Goal: Transaction & Acquisition: Purchase product/service

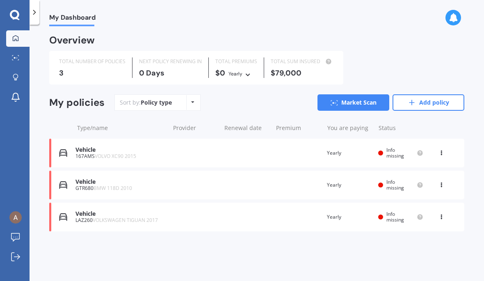
click at [88, 213] on div "Vehicle" at bounding box center [121, 214] width 90 height 7
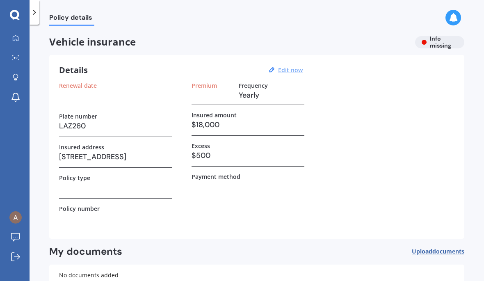
click at [292, 73] on u "Edit now" at bounding box center [290, 70] width 25 height 8
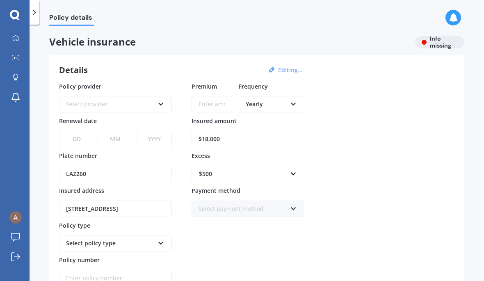
click at [72, 103] on div "Select provider" at bounding box center [110, 104] width 88 height 9
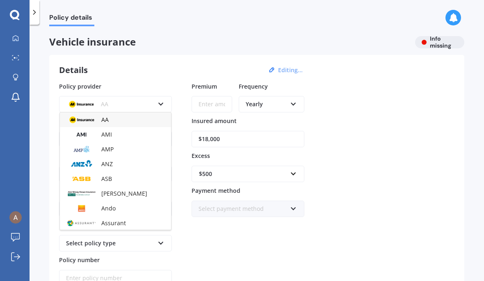
click at [75, 115] on img at bounding box center [81, 119] width 30 height 11
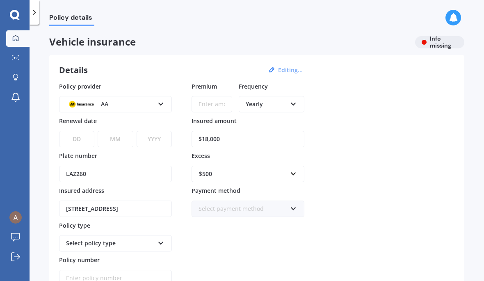
click at [14, 35] on icon at bounding box center [15, 38] width 7 height 7
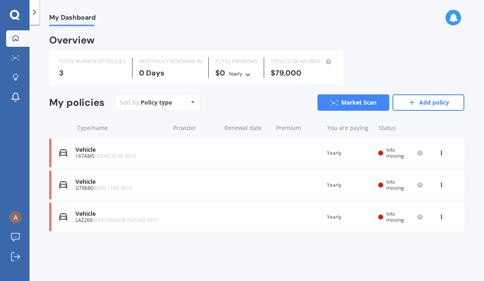
click at [35, 11] on icon at bounding box center [34, 12] width 8 height 8
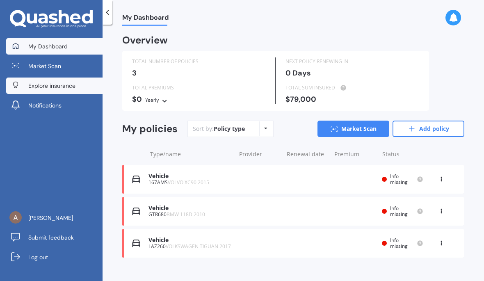
click at [25, 88] on link "Explore insurance" at bounding box center [54, 86] width 96 height 16
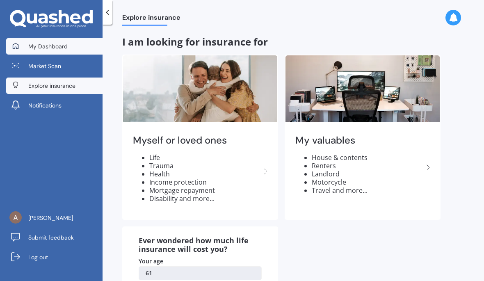
click at [21, 44] on div at bounding box center [15, 46] width 12 height 7
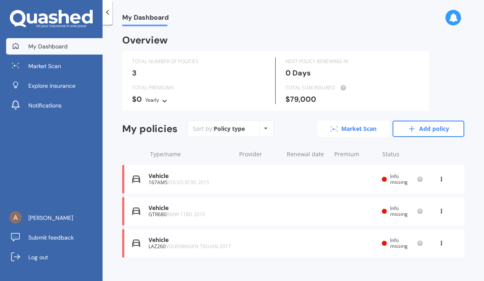
click at [356, 132] on link "Market Scan" at bounding box center [354, 129] width 72 height 16
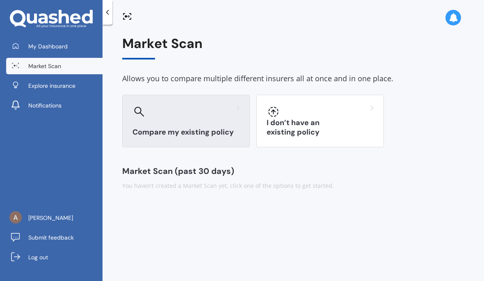
click at [151, 123] on div "Compare my existing policy" at bounding box center [186, 121] width 128 height 53
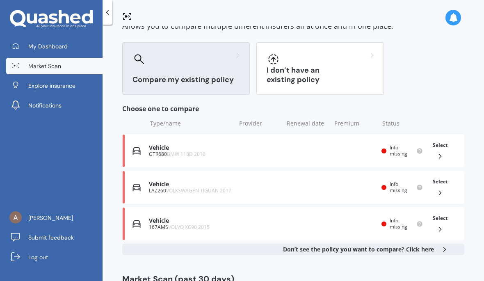
scroll to position [51, 0]
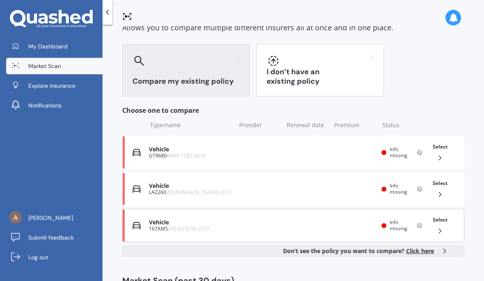
click at [145, 224] on div "Vehicle 167AMS VOLVO XC90 2015 Renewal date Premium You are paying Yearly Statu…" at bounding box center [293, 225] width 342 height 33
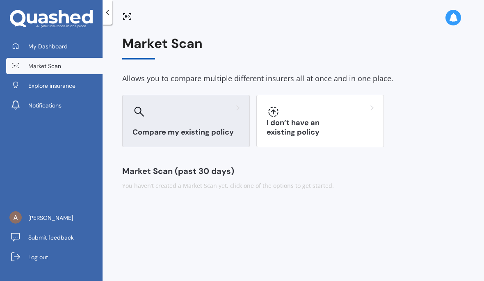
click at [146, 124] on div "Compare my existing policy" at bounding box center [186, 121] width 128 height 53
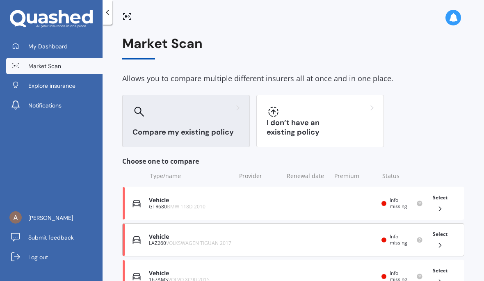
click at [135, 237] on img at bounding box center [137, 240] width 8 height 8
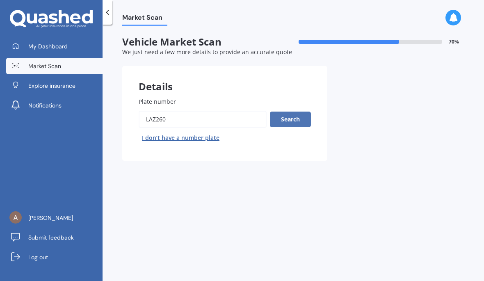
click at [294, 123] on button "Search" at bounding box center [290, 120] width 41 height 16
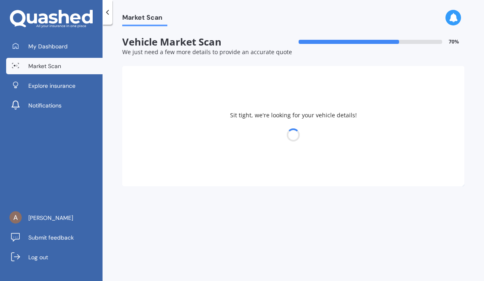
select select "VOLKSWAGEN"
select select "TIGUAN"
select select "16"
select select "07"
select select "1964"
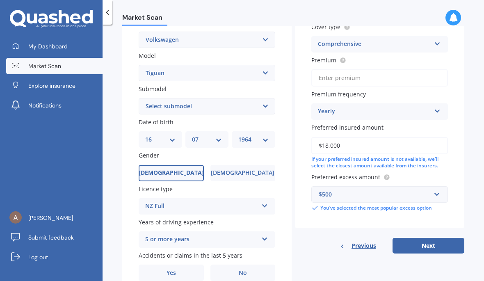
scroll to position [164, 0]
click at [247, 270] on label "No" at bounding box center [243, 273] width 65 height 16
click at [0, 0] on input "No" at bounding box center [0, 0] width 0 height 0
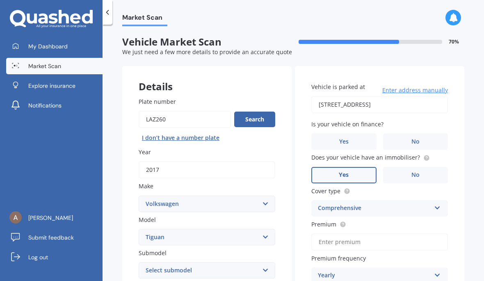
scroll to position [0, 0]
click at [419, 140] on span "No" at bounding box center [416, 141] width 8 height 7
click at [0, 0] on input "No" at bounding box center [0, 0] width 0 height 0
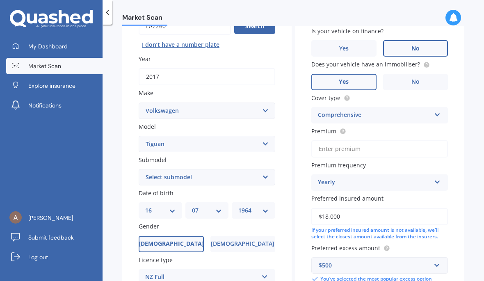
scroll to position [101, 0]
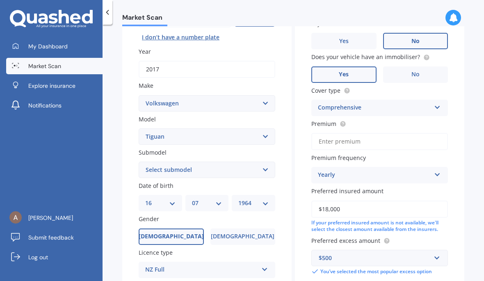
click at [380, 143] on input "Premium" at bounding box center [380, 141] width 137 height 17
type input "$1,495.00"
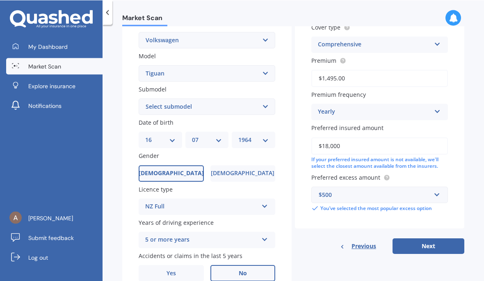
scroll to position [29, 0]
click at [427, 238] on button "Next" at bounding box center [429, 246] width 72 height 16
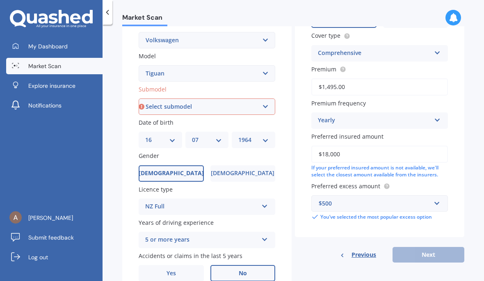
scroll to position [0, 0]
click at [261, 103] on select "Select submodel Diesel Turbo Petrol Turbo Petrol Turbo 4WD" at bounding box center [207, 107] width 137 height 16
select select "PETROL TURBO"
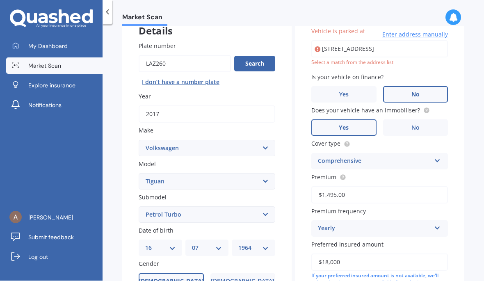
type input "18 Waiatarua Road, Remuera, Auckland 1050"
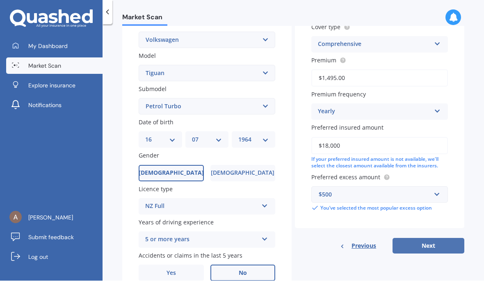
click at [435, 238] on button "Next" at bounding box center [429, 246] width 72 height 16
select select "16"
select select "07"
select select "1964"
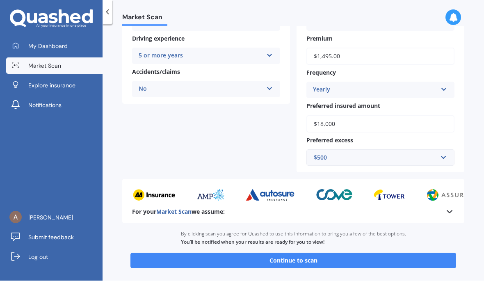
scroll to position [172, 0]
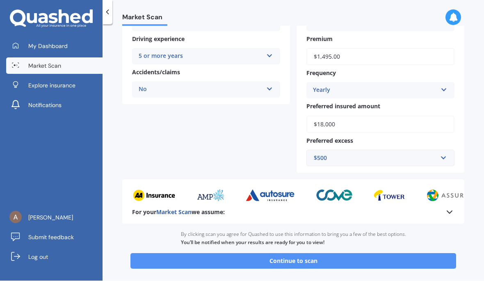
click at [268, 255] on button "Continue to scan" at bounding box center [294, 262] width 326 height 16
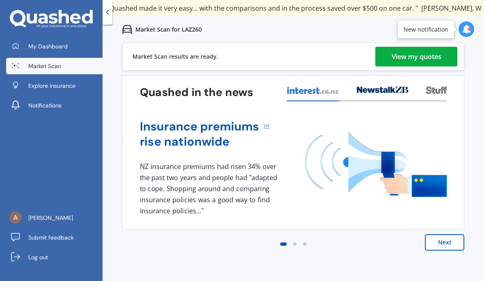
click at [434, 55] on div "View my quotes" at bounding box center [417, 57] width 50 height 20
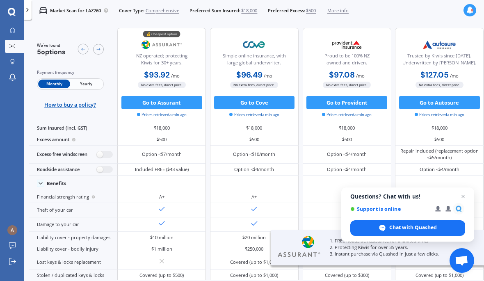
click at [87, 86] on span "Yearly" at bounding box center [86, 84] width 32 height 9
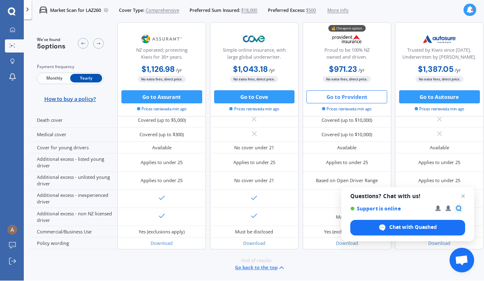
click at [338, 101] on button "Go to Provident" at bounding box center [347, 97] width 81 height 13
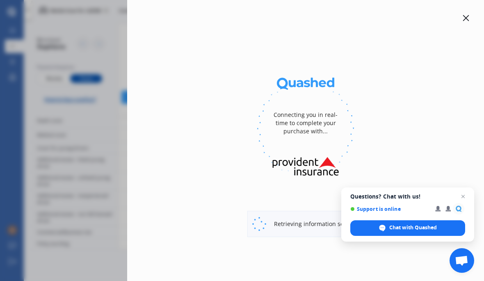
select select "full"
select select "18 Waiatarua Road, Remuera, Auckland 1050"
select select "VOLKSWAGEN"
select select "TIGUAN"
select select "NO"
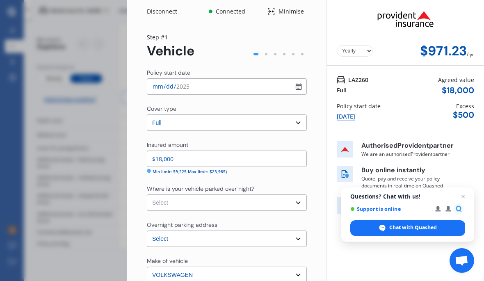
click at [164, 206] on select "Select Garage (fully enclosed) Off Street Parking Other" at bounding box center [227, 203] width 160 height 16
select select "OFF-STREET"
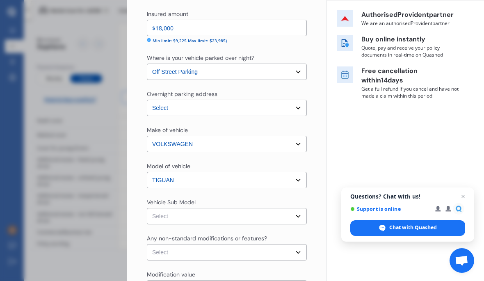
scroll to position [133, 0]
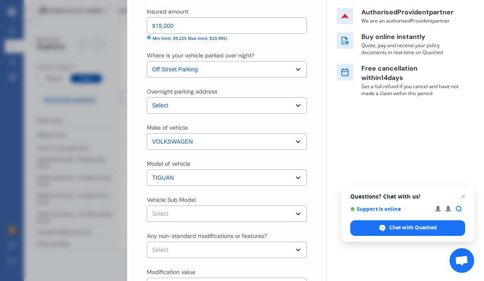
click at [162, 214] on select "Select Tiguan 5N TSI Highline. Wagon 5dr DSG 6sp 1.4T MY17 Tiguan 5N TSI Highli…" at bounding box center [227, 214] width 160 height 16
select select "NZVVOLK2017AEHG"
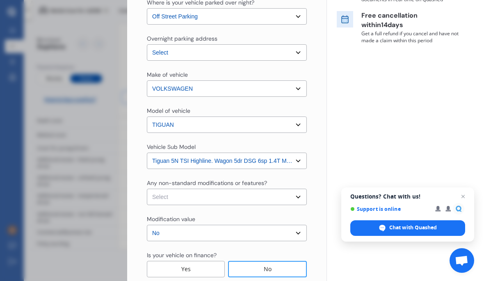
scroll to position [187, 0]
click at [159, 198] on select "Select None Nitrous Oxide System(NOS) Roll Cage Full Racing Harness" at bounding box center [227, 196] width 160 height 16
select select "none"
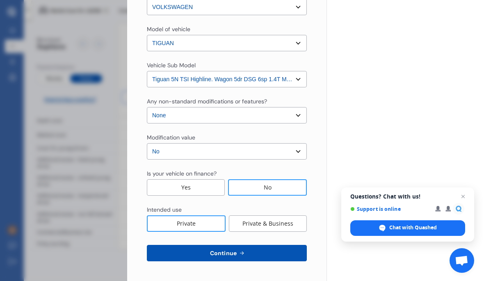
scroll to position [268, 0]
click at [178, 256] on button "Continue" at bounding box center [227, 253] width 160 height 16
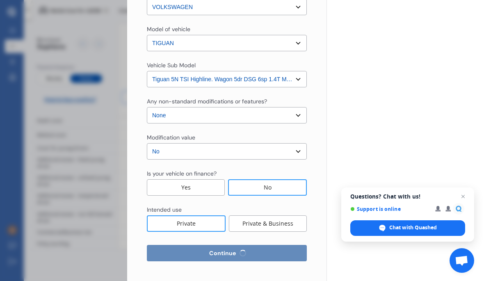
select select "16"
select select "07"
select select "1964"
select select "NZ_FULL"
select select "0"
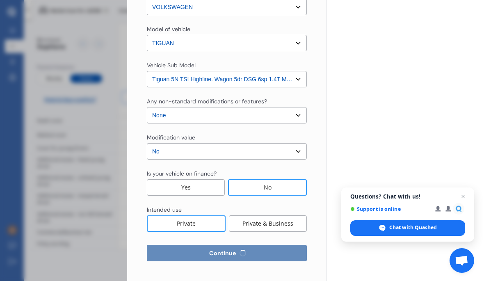
select select "25"
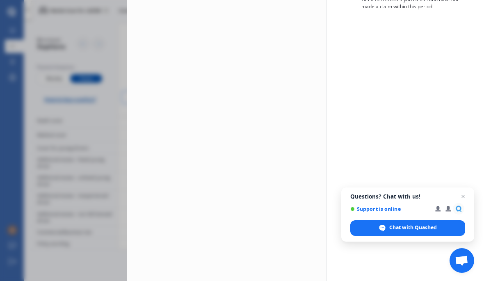
scroll to position [0, 0]
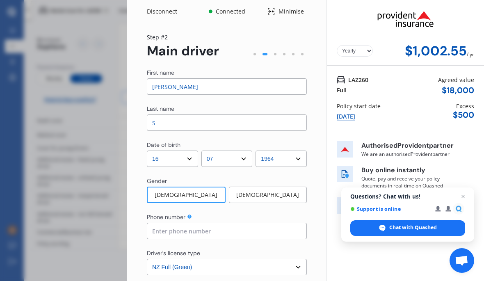
click at [168, 120] on input "S" at bounding box center [227, 123] width 160 height 16
type input "[PERSON_NAME]"
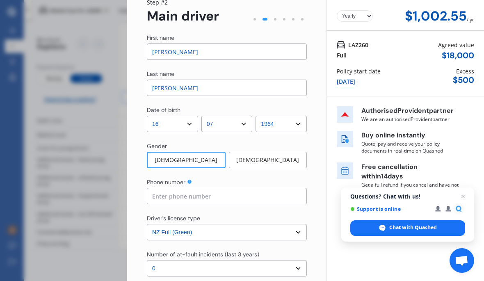
scroll to position [36, 0]
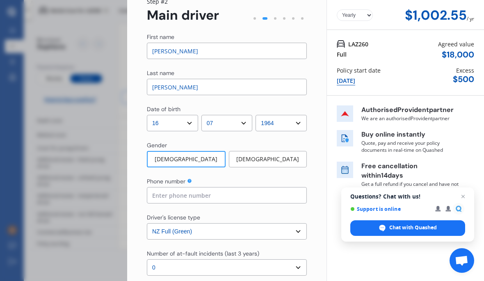
click at [161, 193] on input at bounding box center [227, 195] width 160 height 16
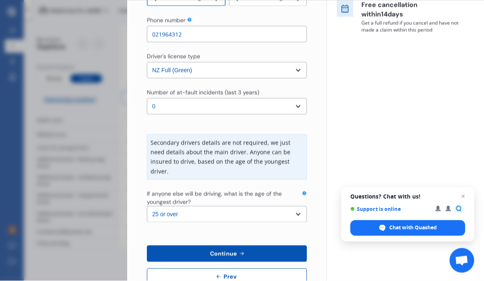
scroll to position [197, 0]
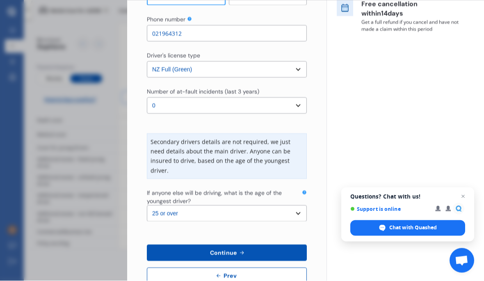
type input "021964312"
click at [298, 206] on select "Select the age of the youngest driver. 16 17 18 19 20 21 22 23 24 25 or over" at bounding box center [227, 214] width 160 height 16
select select "16"
click at [251, 245] on button "Continue" at bounding box center [227, 253] width 160 height 16
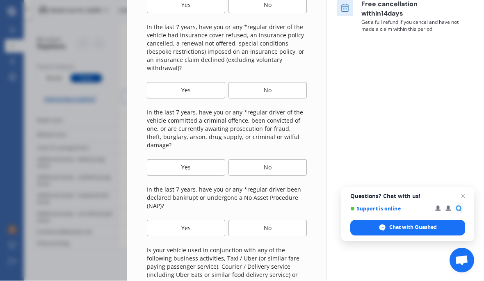
scroll to position [0, 0]
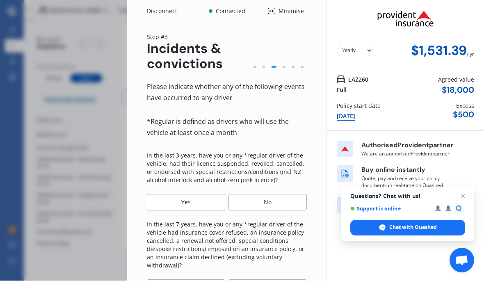
click at [264, 202] on div "No" at bounding box center [268, 203] width 78 height 16
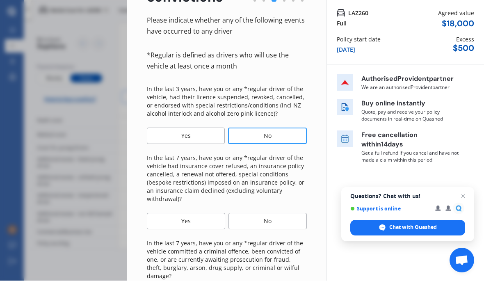
scroll to position [67, 0]
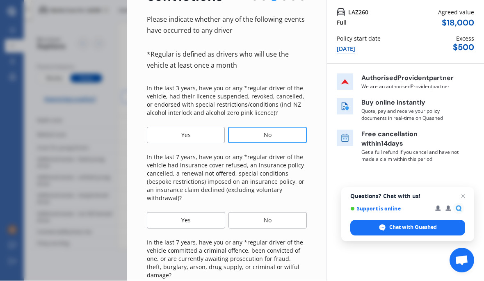
click at [274, 216] on div "No" at bounding box center [268, 221] width 78 height 16
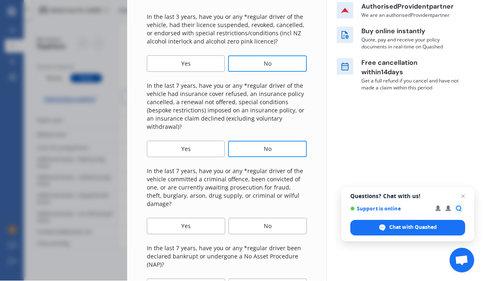
scroll to position [142, 0]
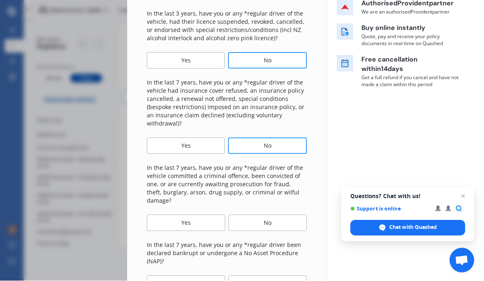
click at [281, 215] on div "No" at bounding box center [268, 223] width 78 height 16
click at [279, 276] on div "No" at bounding box center [268, 284] width 78 height 16
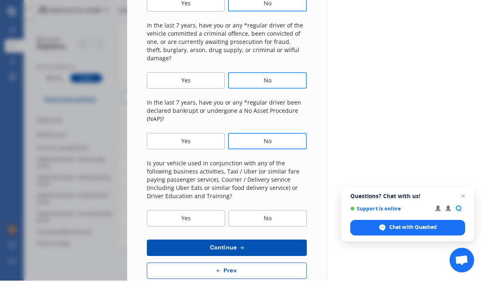
scroll to position [284, 0]
click at [275, 211] on div "No" at bounding box center [268, 219] width 78 height 16
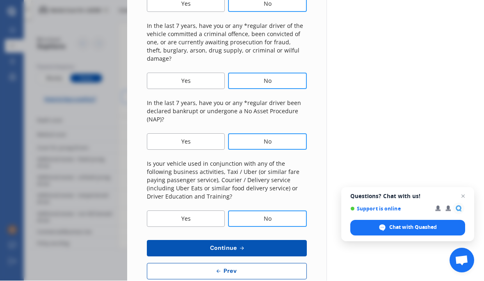
click at [264, 241] on button "Continue" at bounding box center [227, 249] width 160 height 16
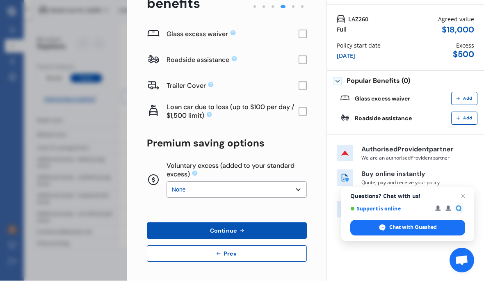
scroll to position [0, 0]
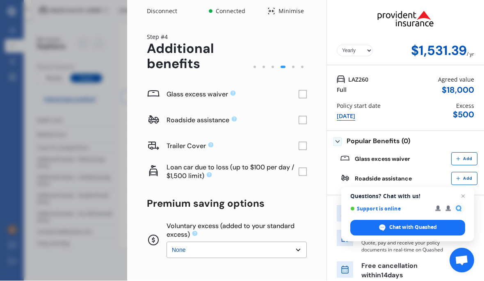
click at [306, 94] on rect at bounding box center [303, 95] width 8 height 8
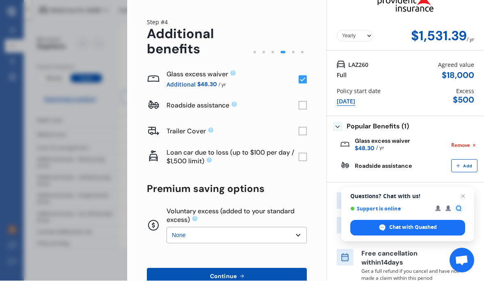
scroll to position [16, 0]
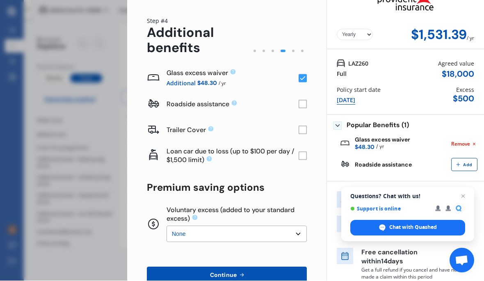
click at [295, 235] on select "None $200 $450 $700 $950 $1,200 $1,700" at bounding box center [237, 234] width 140 height 16
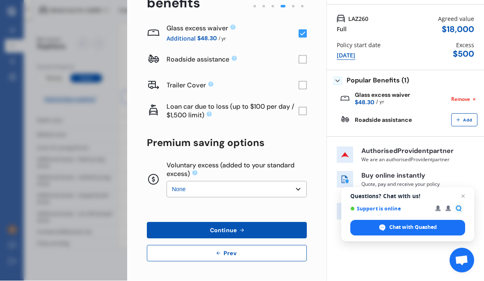
scroll to position [60, 0]
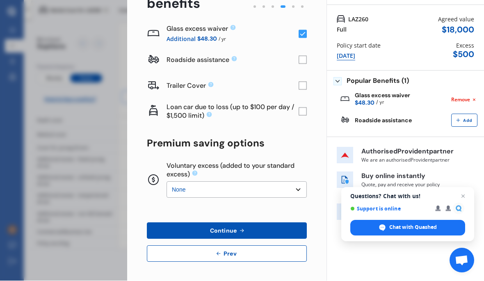
click at [266, 232] on button "Continue" at bounding box center [227, 231] width 160 height 16
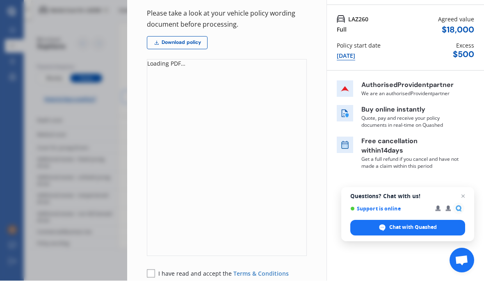
scroll to position [0, 0]
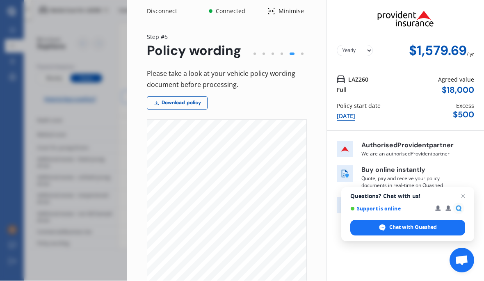
click at [307, 110] on div "Please take a look at your vehicle policy wording document before processing. D…" at bounding box center [227, 242] width 160 height 346
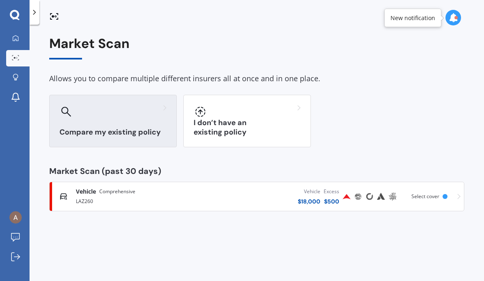
click at [82, 124] on div "Compare my existing policy" at bounding box center [113, 121] width 128 height 53
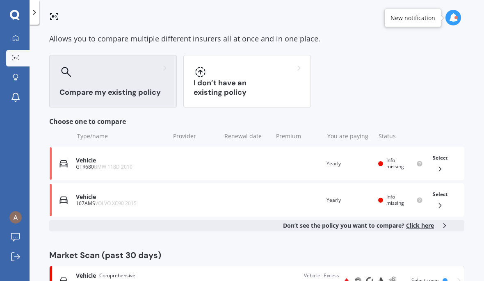
scroll to position [39, 0]
click at [432, 270] on div "Vehicle Comprehensive LAZ260 Vehicle $ 18,000 Excess $ 500 Scanned 5 minutes ag…" at bounding box center [257, 281] width 408 height 25
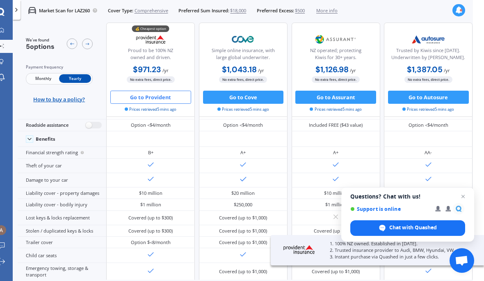
scroll to position [56, 1]
click at [220, 97] on button "Go to Cove" at bounding box center [243, 97] width 81 height 13
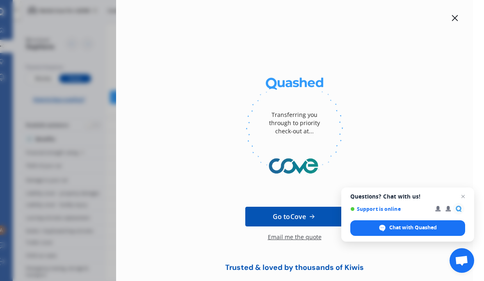
click at [295, 221] on span "Go to Cove" at bounding box center [289, 217] width 33 height 10
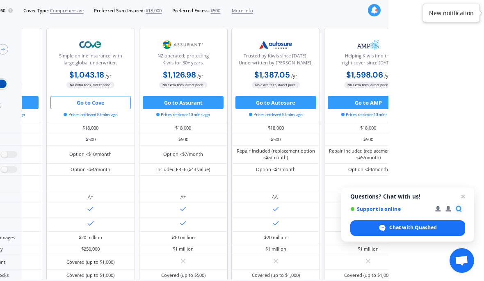
scroll to position [0, 85]
click at [162, 96] on button "Go to Assurant" at bounding box center [183, 102] width 81 height 13
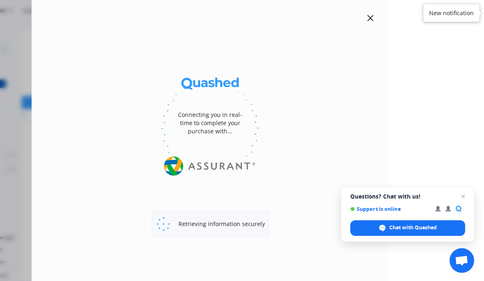
select select "full"
select select "0"
select select "[GEOGRAPHIC_DATA]"
select select "VOLKSWAGEN"
select select "TIGUAN"
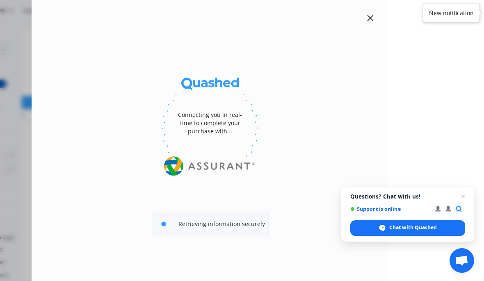
select select "PETROL TURBO"
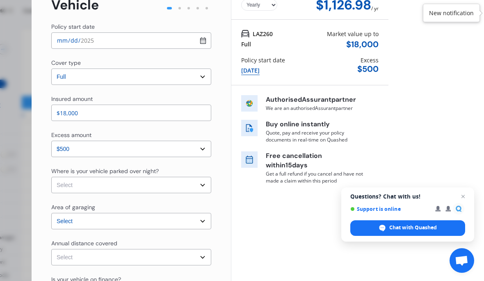
scroll to position [51, 0]
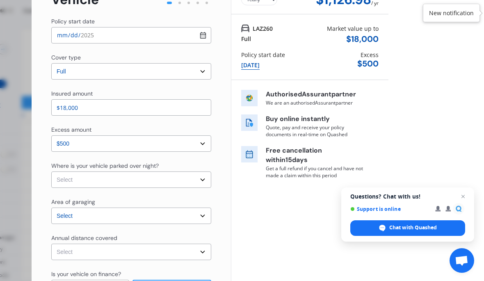
click at [60, 174] on select "Select In a garage On own property On street or road" at bounding box center [131, 180] width 160 height 16
select select "On own property"
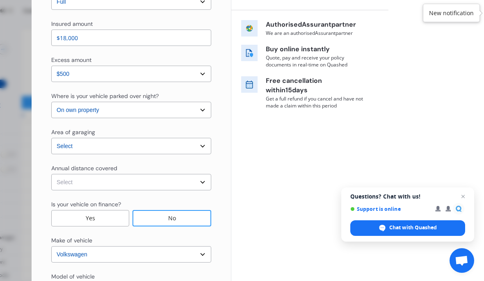
scroll to position [121, 0]
click at [65, 178] on select "Select Low (less than 15,000km per year) Average (15,000-30,000km per year) Hig…" at bounding box center [131, 182] width 160 height 16
select select "15000"
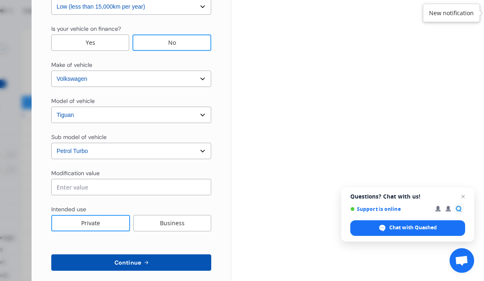
scroll to position [297, 0]
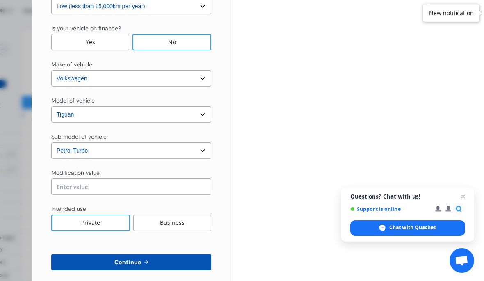
click at [59, 180] on input "text" at bounding box center [131, 187] width 160 height 16
click at [40, 229] on div "Yearly Monthly $1,126.98 / yr Step # 1 Vehicle Policy start date [DATE] Cover t…" at bounding box center [131, 8] width 199 height 564
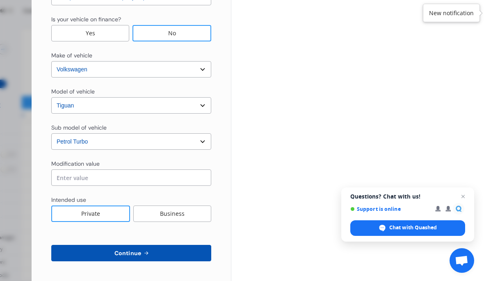
scroll to position [306, 0]
click at [90, 247] on button "Continue" at bounding box center [131, 253] width 160 height 16
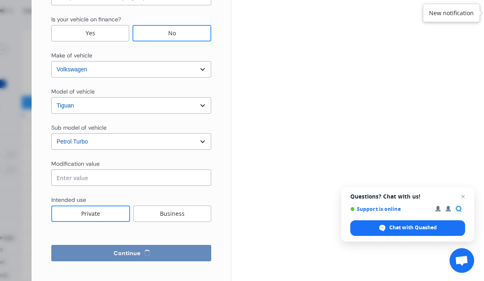
select select "Mr"
select select "16"
select select "07"
select select "1964"
select select "full"
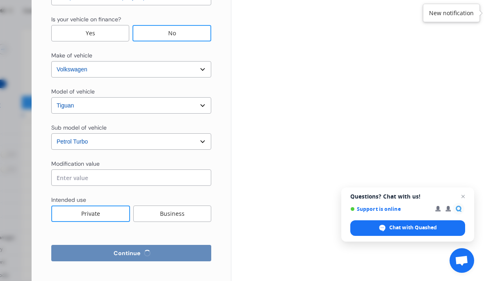
select select "more than 4 years"
select select "[GEOGRAPHIC_DATA]"
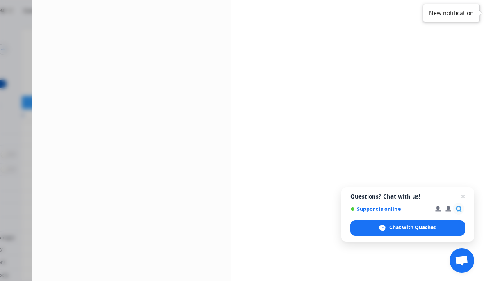
scroll to position [0, 0]
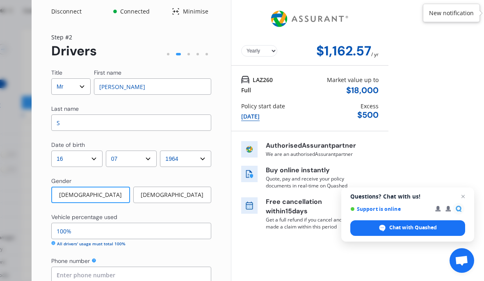
click at [70, 120] on input "S" at bounding box center [131, 123] width 160 height 16
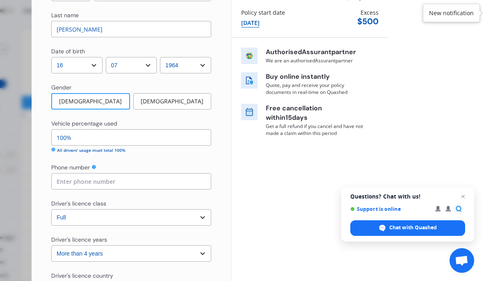
scroll to position [94, 0]
type input "[PERSON_NAME]"
click at [78, 129] on input "100%" at bounding box center [131, 137] width 160 height 16
type input "1%"
type input "30%"
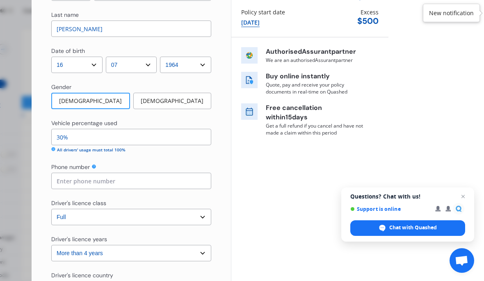
click at [59, 173] on input at bounding box center [131, 181] width 160 height 16
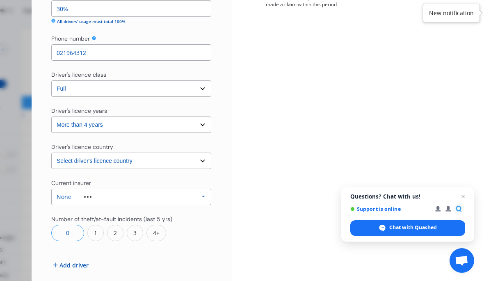
scroll to position [224, 0]
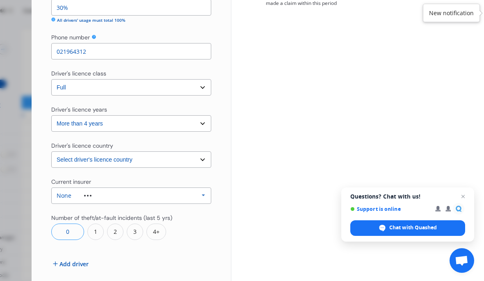
type input "021964312"
click at [59, 116] on select "Select driver's licence years Less than 1 year 1-2 years 2-4 years More than 4 …" at bounding box center [131, 123] width 160 height 16
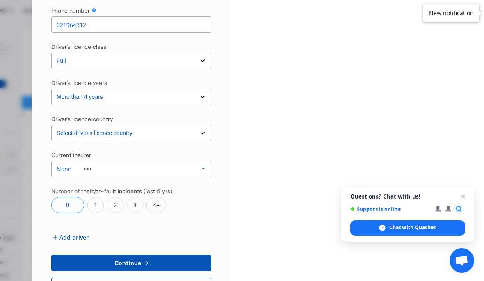
scroll to position [251, 0]
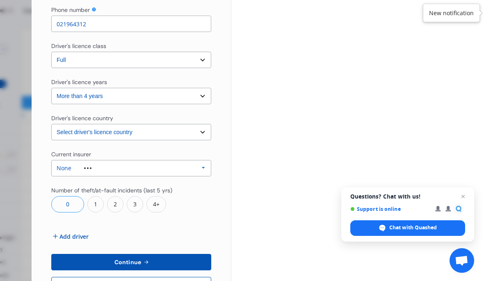
click at [202, 163] on icon at bounding box center [203, 167] width 12 height 15
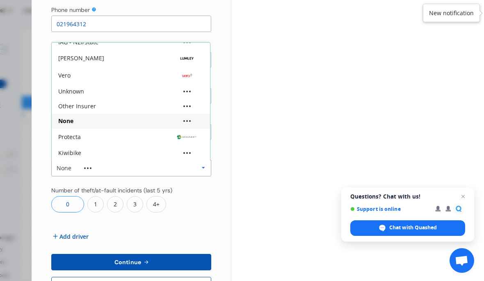
scroll to position [55, 0]
click at [69, 103] on div "Other Insurer" at bounding box center [77, 106] width 38 height 6
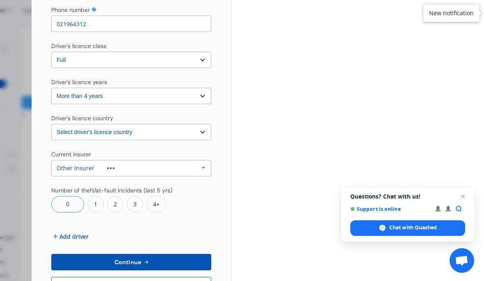
click at [58, 232] on icon at bounding box center [55, 236] width 8 height 8
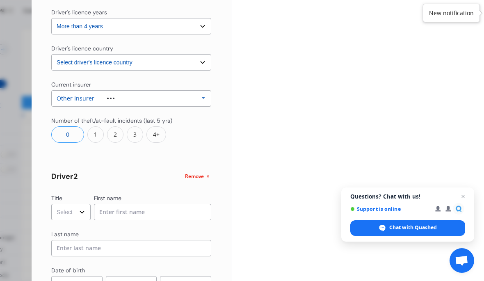
scroll to position [347, 0]
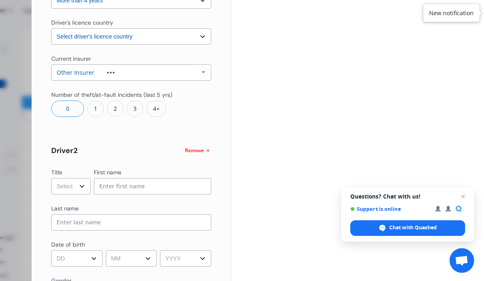
click at [66, 178] on select "Select Mr Mrs Miss Ms Dr" at bounding box center [70, 186] width 39 height 16
select select "Mrs"
click at [111, 178] on input at bounding box center [153, 186] width 118 height 16
type input "[PERSON_NAME]"
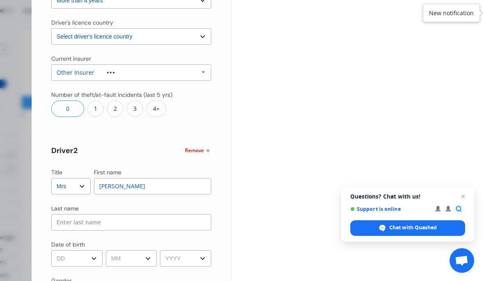
click at [62, 214] on input at bounding box center [131, 222] width 160 height 16
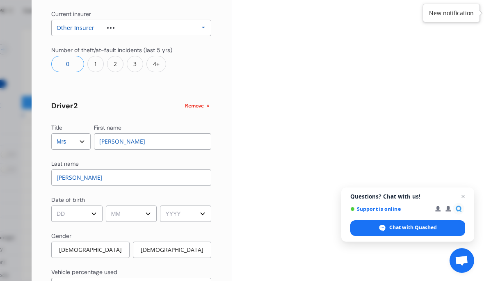
scroll to position [391, 0]
type input "[PERSON_NAME]"
click at [58, 206] on select "DD 01 02 03 04 05 06 07 08 09 10 11 12 13 14 15 16 17 18 19 20 21 22 23 24 25 2…" at bounding box center [76, 214] width 51 height 16
select select "18"
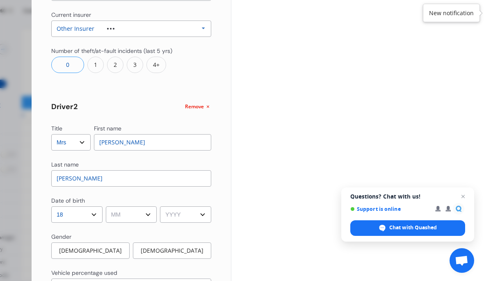
click at [126, 211] on select "MM 01 02 03 04 05 06 07 08 09 10 11 12" at bounding box center [131, 214] width 51 height 16
click at [123, 208] on select "MM 01 02 03 04 05 06 07 08 09 10 11 12" at bounding box center [131, 214] width 51 height 16
select select "10"
click at [171, 209] on select "YYYY 2009 2008 2007 2006 2005 2004 2003 2002 2001 2000 1999 1998 1997 1996 1995…" at bounding box center [185, 214] width 51 height 16
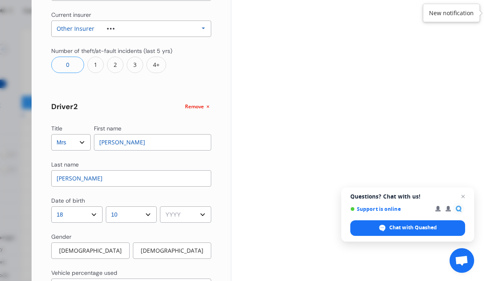
select select "1977"
click at [153, 243] on div "[DEMOGRAPHIC_DATA]" at bounding box center [172, 251] width 78 height 16
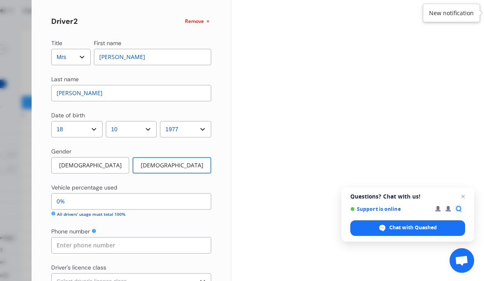
scroll to position [478, 0]
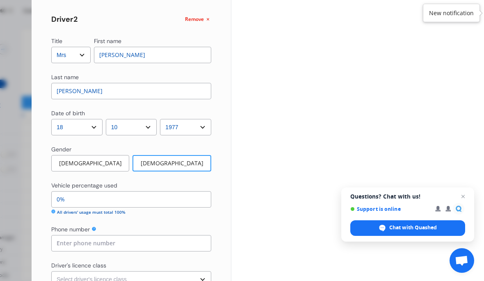
click at [70, 193] on input "0%" at bounding box center [131, 199] width 160 height 16
type input "100%"
type input "0%"
type input "50%"
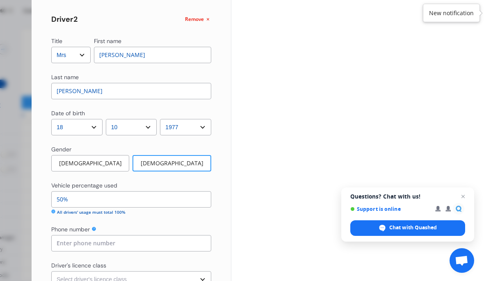
type input "50%"
click at [58, 235] on input at bounding box center [131, 243] width 160 height 16
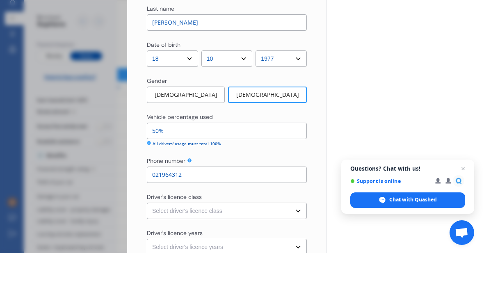
scroll to position [519, 0]
type input "021964312"
click at [160, 230] on select "Select driver's licence class None Learner Restricted Full" at bounding box center [227, 238] width 160 height 16
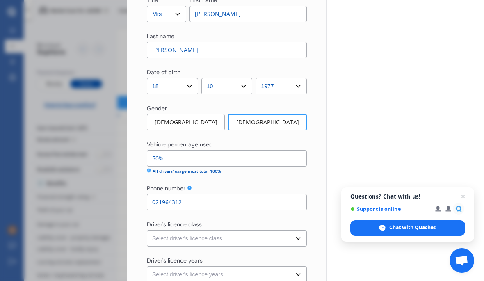
select select "full"
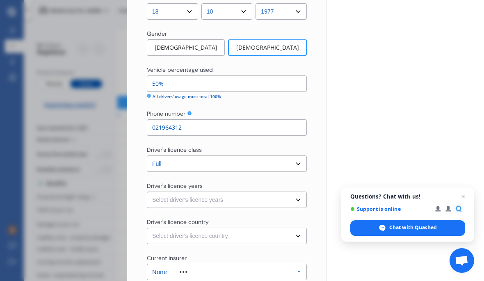
scroll to position [598, 0]
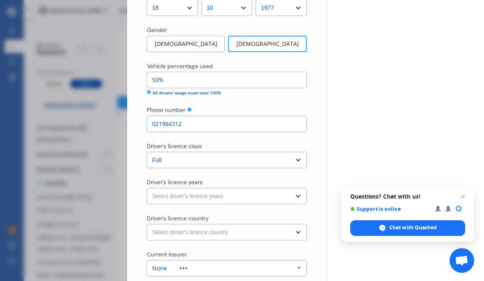
click at [160, 188] on select "Select driver's licence years Less than 1 year 1-2 years 2-4 years More than 4 …" at bounding box center [227, 196] width 160 height 16
select select "more than 4 years"
click at [156, 224] on select "Select driver's licence country [GEOGRAPHIC_DATA] [GEOGRAPHIC_DATA] [GEOGRAPHIC…" at bounding box center [227, 232] width 160 height 16
select select "[GEOGRAPHIC_DATA]"
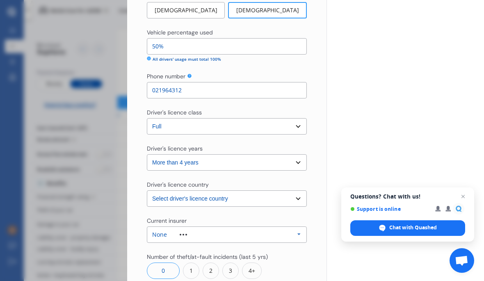
scroll to position [637, 0]
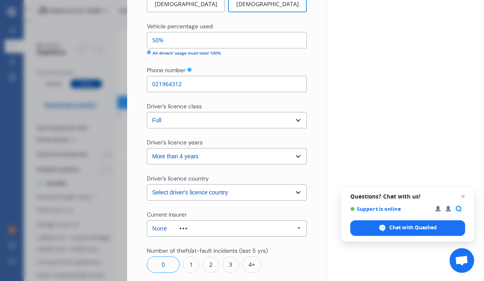
click at [296, 221] on icon at bounding box center [299, 228] width 12 height 15
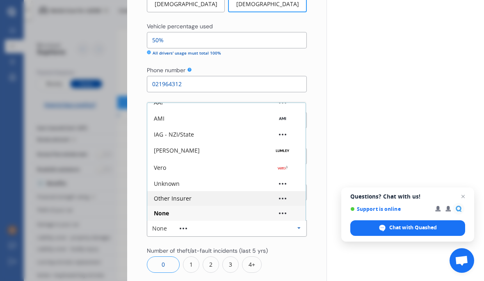
click at [163, 196] on div "Other Insurer" at bounding box center [173, 199] width 38 height 6
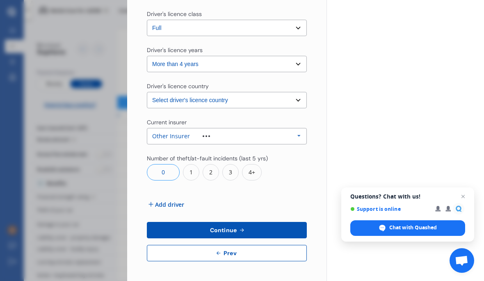
scroll to position [729, 0]
click at [156, 201] on span "Add driver" at bounding box center [169, 205] width 29 height 9
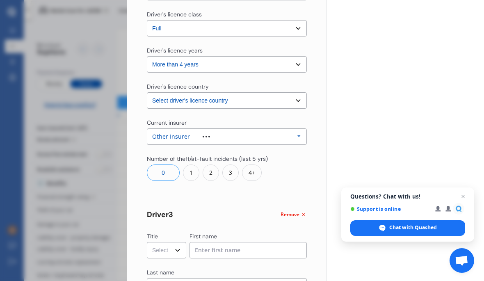
click at [159, 242] on select "Select Mr Mrs Miss Ms Dr" at bounding box center [166, 250] width 39 height 16
select select "Mr"
click at [259, 242] on input at bounding box center [249, 250] width 118 height 16
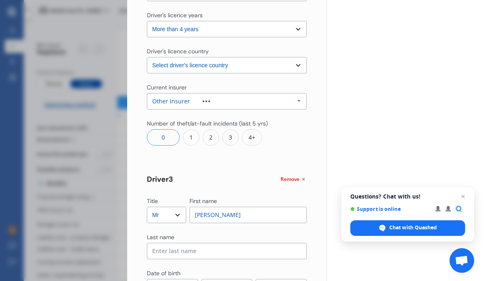
scroll to position [764, 0]
type input "[PERSON_NAME]"
click at [153, 243] on input at bounding box center [227, 251] width 160 height 16
type input "sim"
type input "[PERSON_NAME]"
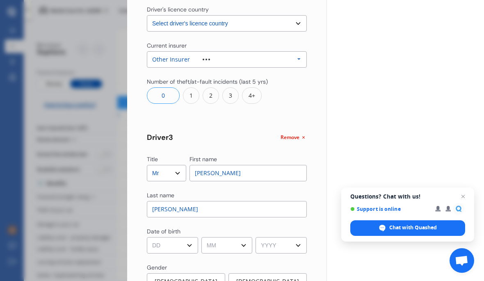
scroll to position [818, 0]
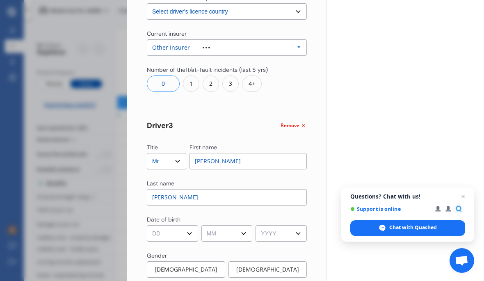
click at [160, 225] on select "DD 01 02 03 04 05 06 07 08 09 10 11 12 13 14 15 16 17 18 19 20 21 22 23 24 25 2…" at bounding box center [172, 233] width 51 height 16
select select "22"
click at [240, 225] on select "MM 01 02 03 04 05 06 07 08 09 10 11 12" at bounding box center [227, 233] width 51 height 16
click at [245, 225] on select "MM 01 02 03 04 05 06 07 08 09 10 11 12" at bounding box center [227, 233] width 51 height 16
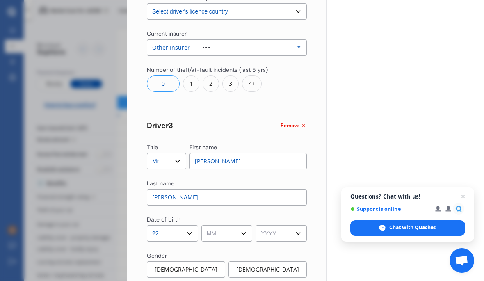
select select "09"
click at [298, 225] on select "YYYY 2009 2008 2007 2006 2005 2004 2003 2002 2001 2000 1999 1998 1997 1996 1995…" at bounding box center [281, 233] width 51 height 16
click at [299, 225] on select "YYYY 2009 2008 2007 2006 2005 2004 2003 2002 2001 2000 1999 1998 1997 1996 1995…" at bounding box center [281, 233] width 51 height 16
select select "2009"
click at [153, 261] on div "[DEMOGRAPHIC_DATA]" at bounding box center [186, 269] width 78 height 16
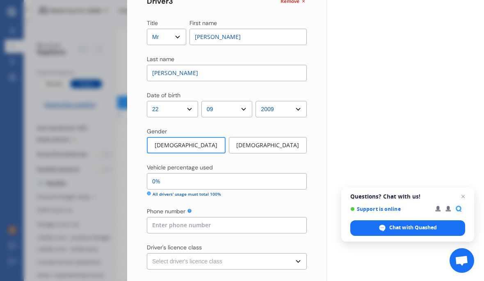
scroll to position [947, 0]
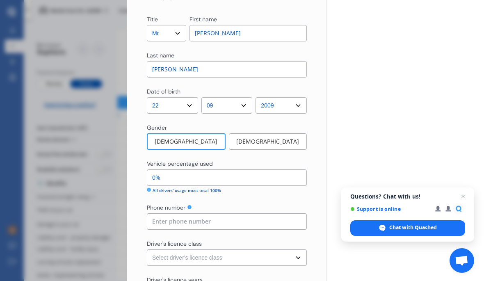
click at [158, 170] on input "0%" at bounding box center [227, 178] width 160 height 16
type input "20%"
click at [158, 213] on input at bounding box center [227, 221] width 160 height 16
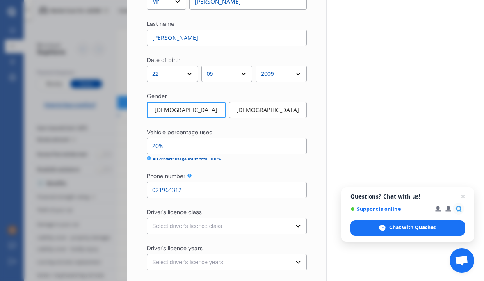
scroll to position [981, 0]
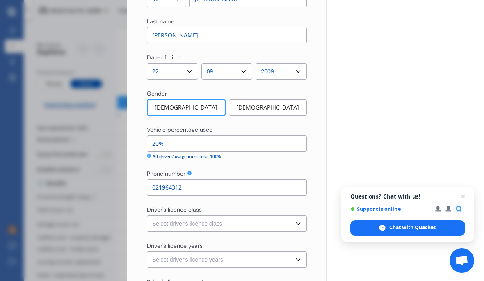
type input "021964312"
click at [290, 215] on select "Select driver's licence class None Learner Restricted Full" at bounding box center [227, 223] width 160 height 16
select select "learner"
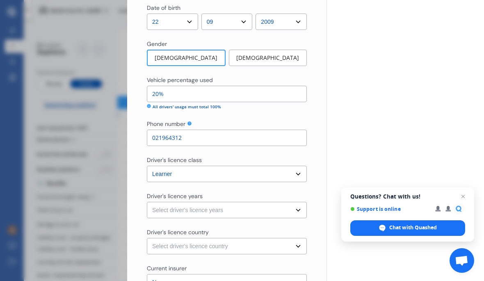
scroll to position [1032, 0]
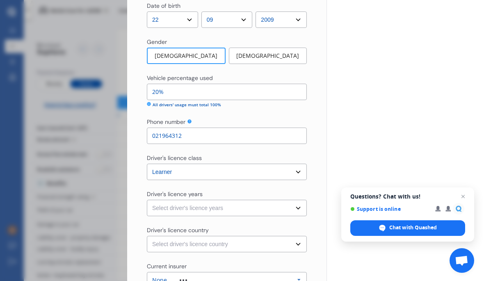
click at [286, 200] on select "Select driver's licence years Less than 1 year 1-2 years 2-4 years More than 4 …" at bounding box center [227, 208] width 160 height 16
select select "less than 1 year"
click at [288, 236] on select "Select driver's licence country [GEOGRAPHIC_DATA] [GEOGRAPHIC_DATA] [GEOGRAPHIC…" at bounding box center [227, 244] width 160 height 16
select select "[GEOGRAPHIC_DATA]"
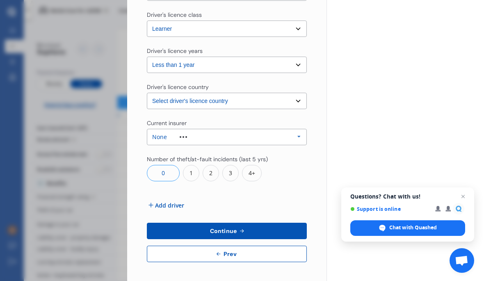
click at [245, 223] on button "Continue" at bounding box center [227, 231] width 160 height 16
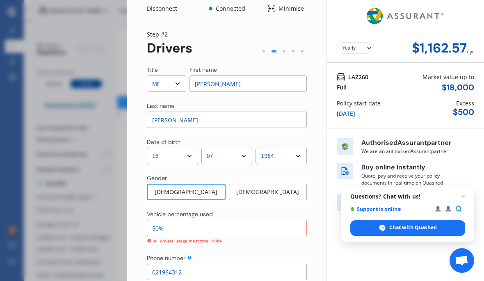
scroll to position [4, 0]
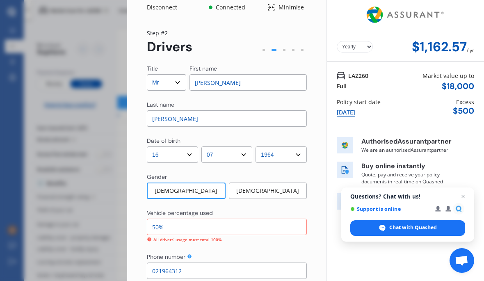
click at [157, 219] on input "50%" at bounding box center [227, 227] width 160 height 16
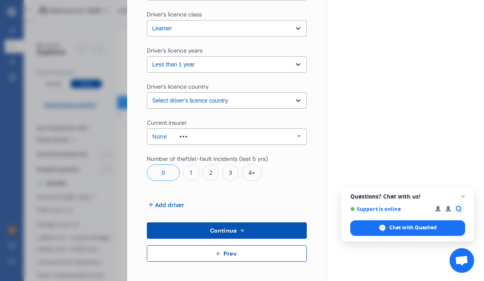
scroll to position [1176, 0]
type input "30%"
click at [204, 223] on button "Continue" at bounding box center [227, 231] width 160 height 16
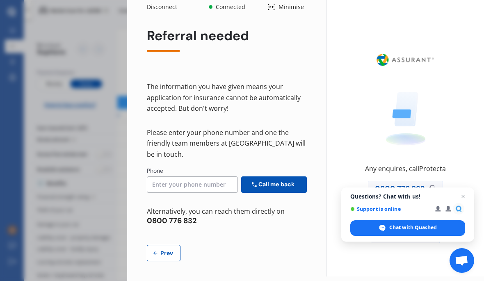
scroll to position [0, 0]
